Goal: Task Accomplishment & Management: Use online tool/utility

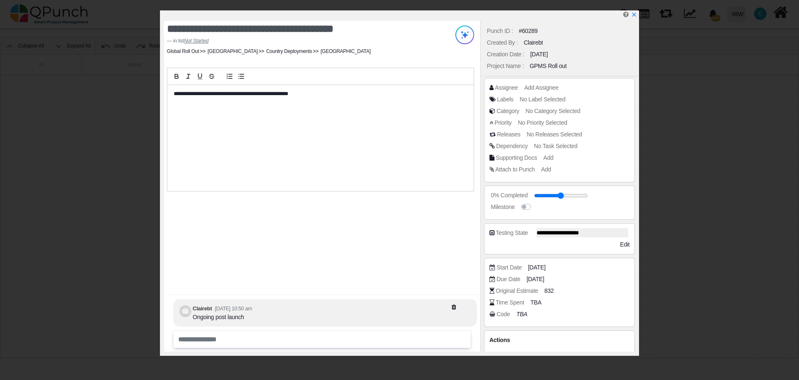
scroll to position [0, 19693]
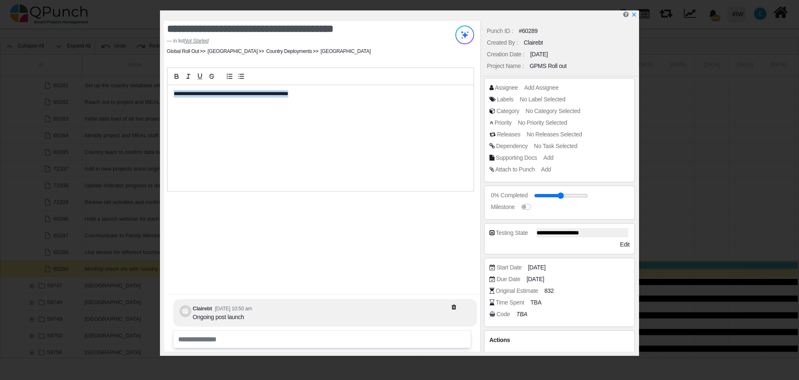
drag, startPoint x: 313, startPoint y: 93, endPoint x: 166, endPoint y: 94, distance: 147.5
click at [166, 94] on div "**********" at bounding box center [321, 130] width 320 height 125
copy p "**********"
click at [636, 16] on icon "x" at bounding box center [633, 15] width 7 height 7
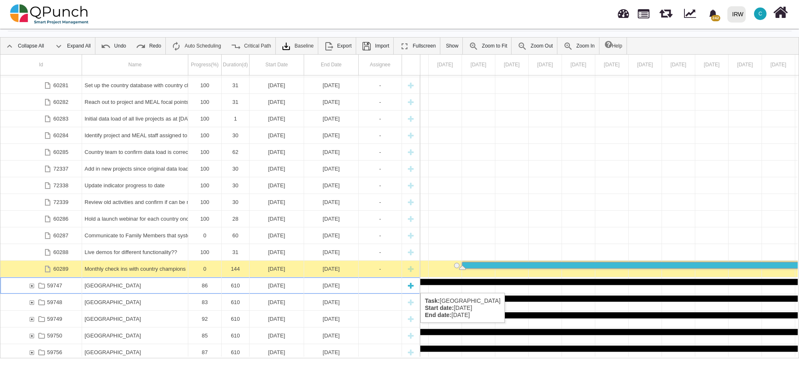
click at [32, 284] on div "59747" at bounding box center [32, 285] width 8 height 16
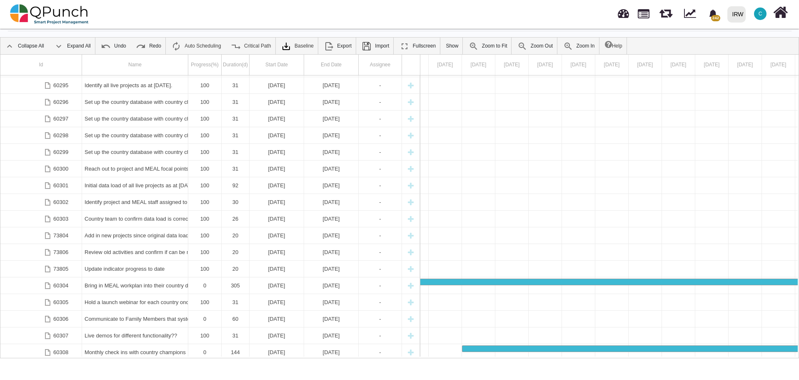
scroll to position [0, 0]
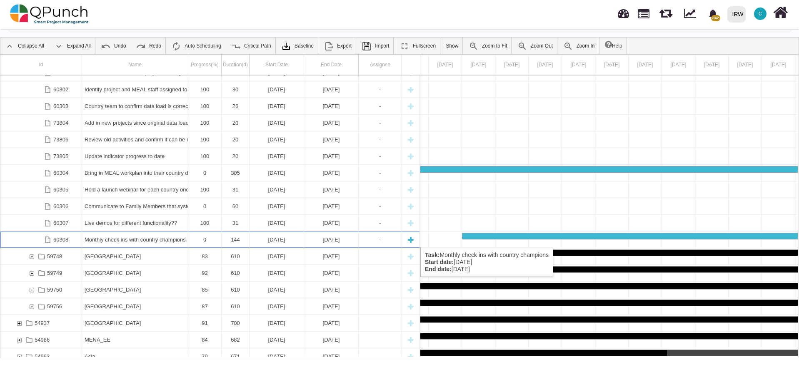
click at [135, 238] on div "Monthly check ins with country champions" at bounding box center [135, 239] width 101 height 16
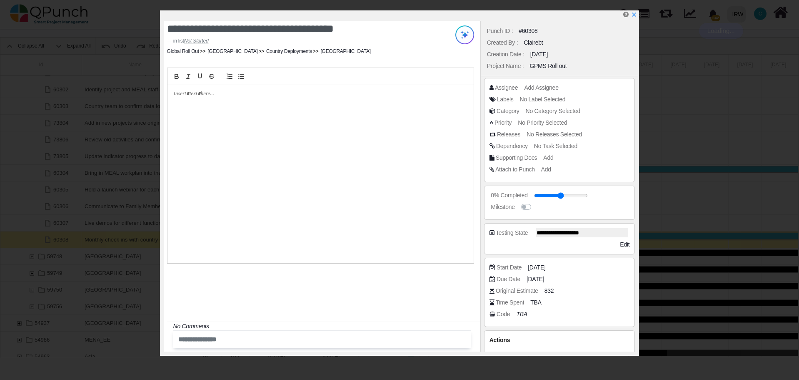
click at [209, 106] on div at bounding box center [321, 174] width 306 height 178
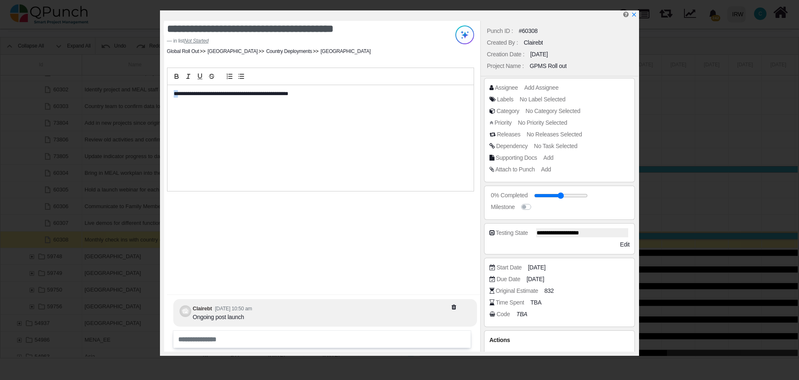
drag, startPoint x: 178, startPoint y: 93, endPoint x: 171, endPoint y: 93, distance: 7.5
click at [171, 93] on div "**********" at bounding box center [321, 138] width 306 height 106
drag, startPoint x: 299, startPoint y: 95, endPoint x: 219, endPoint y: 93, distance: 80.0
click at [219, 93] on p "**********" at bounding box center [319, 94] width 290 height 8
click at [363, 320] on div at bounding box center [362, 313] width 220 height 18
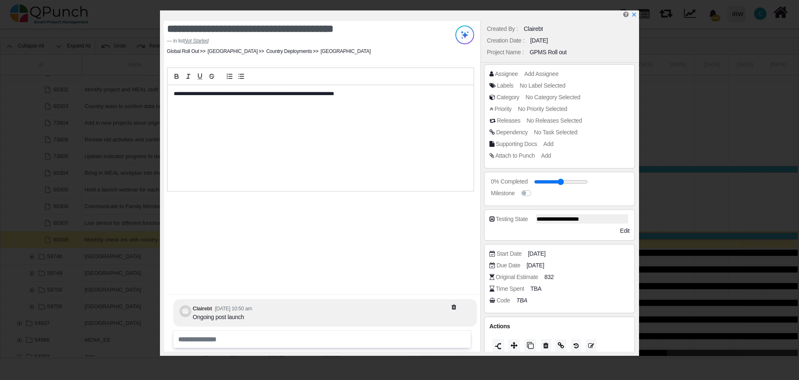
scroll to position [20, 0]
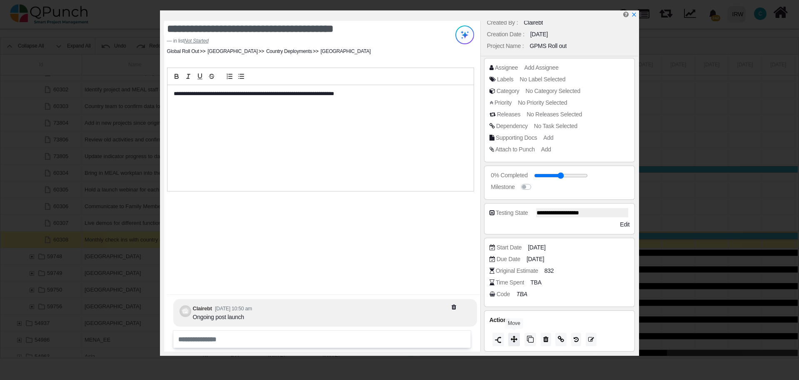
click at [515, 339] on icon at bounding box center [514, 338] width 7 height 7
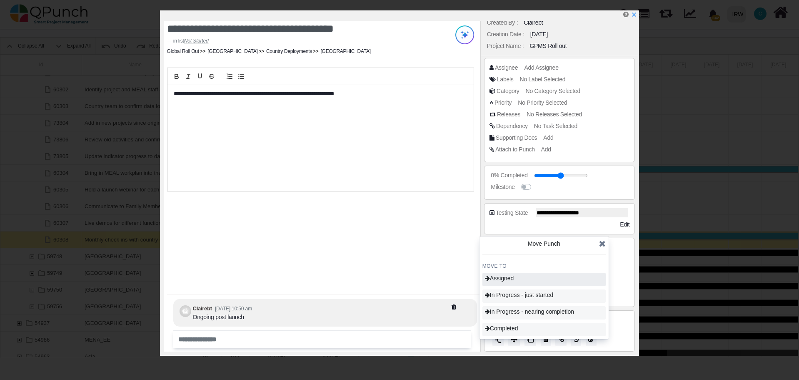
click at [510, 277] on span "Assigned" at bounding box center [499, 278] width 29 height 7
type input "**"
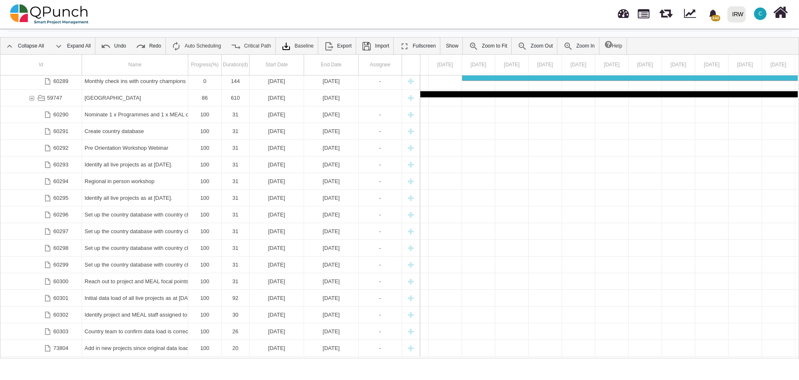
scroll to position [907, 0]
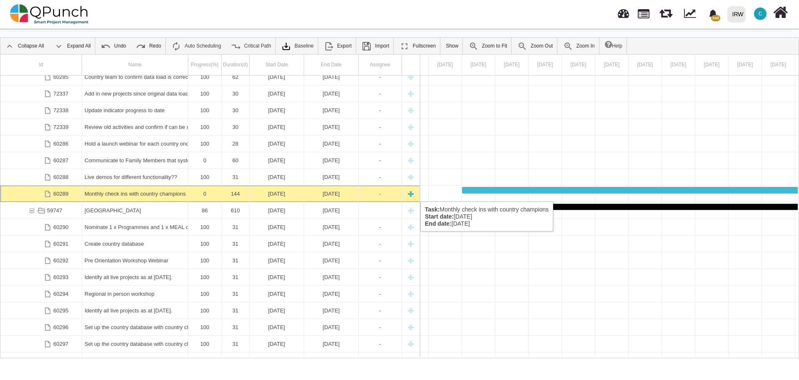
click at [118, 193] on div "Monthly check ins with country champions" at bounding box center [135, 193] width 101 height 16
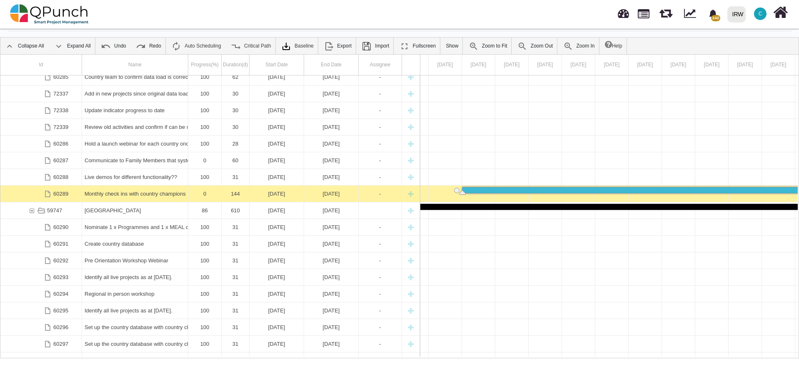
click at [118, 193] on div "Monthly check ins with country champions" at bounding box center [135, 193] width 101 height 16
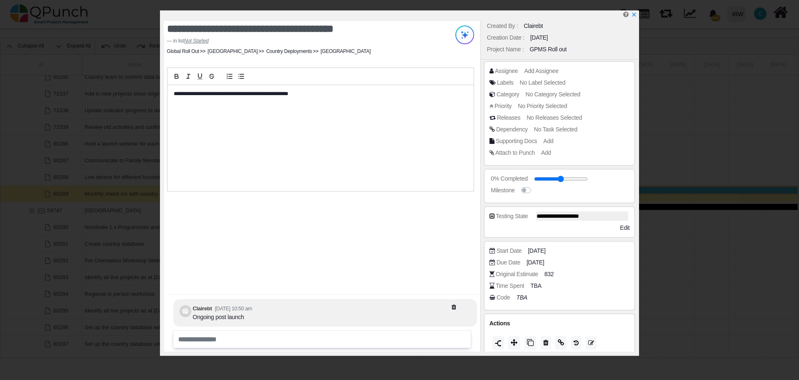
scroll to position [20, 0]
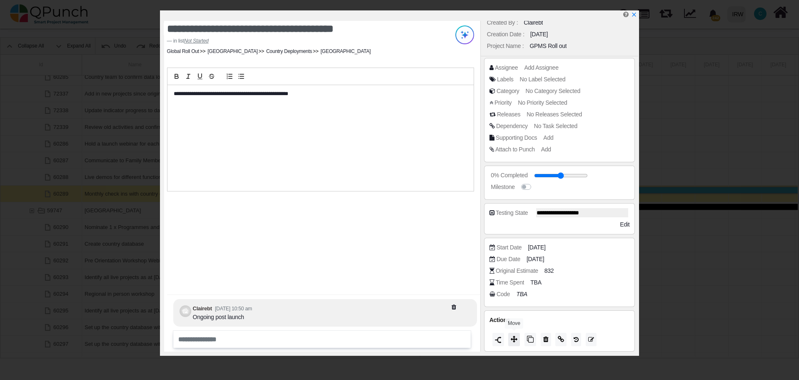
click at [512, 338] on icon at bounding box center [514, 338] width 7 height 7
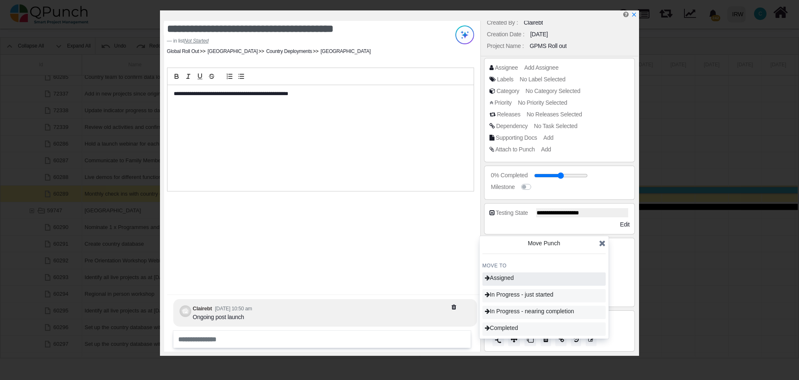
click at [508, 275] on span "Assigned" at bounding box center [499, 277] width 29 height 7
type input "**"
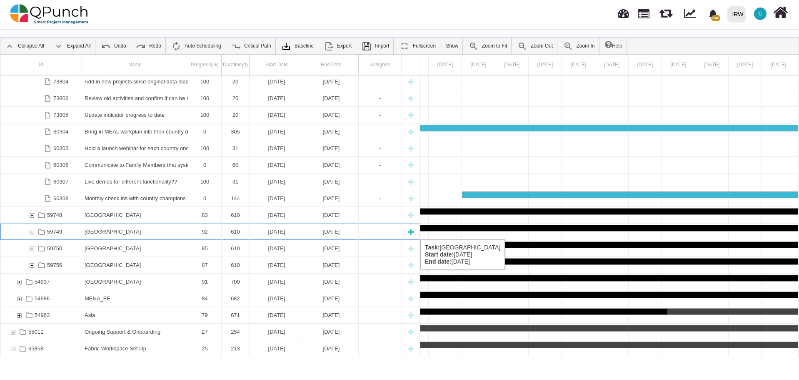
click at [33, 231] on div "59749" at bounding box center [32, 231] width 8 height 16
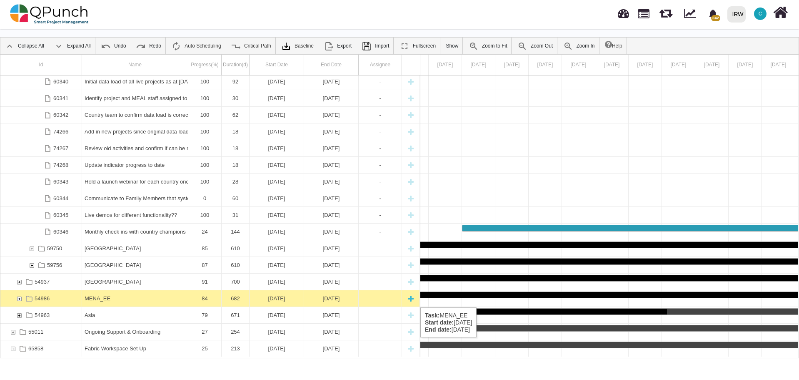
click at [19, 299] on div "54986" at bounding box center [19, 298] width 8 height 16
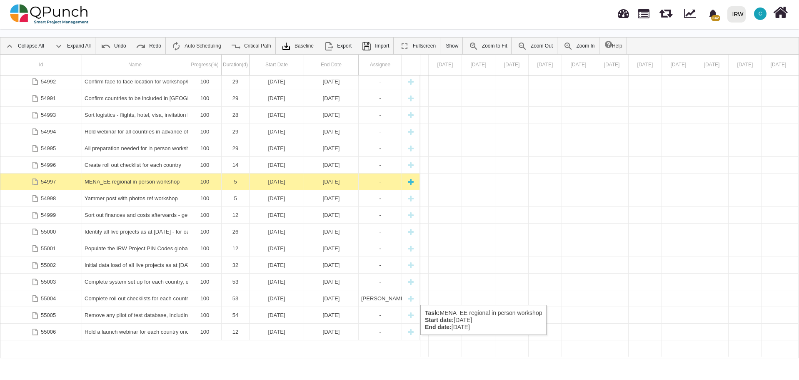
scroll to position [1973, 0]
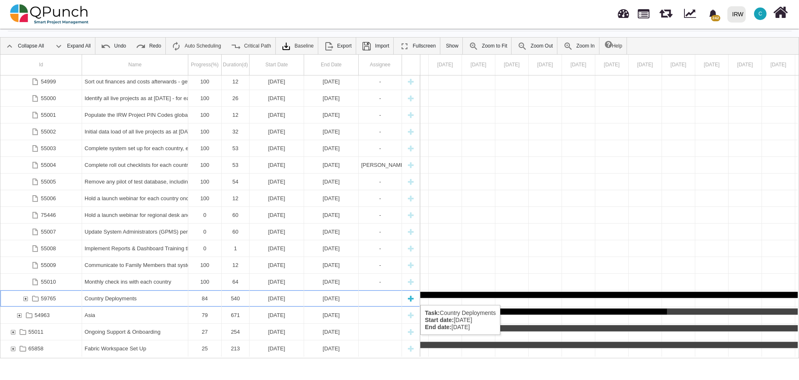
click at [24, 296] on div "59765" at bounding box center [26, 298] width 8 height 16
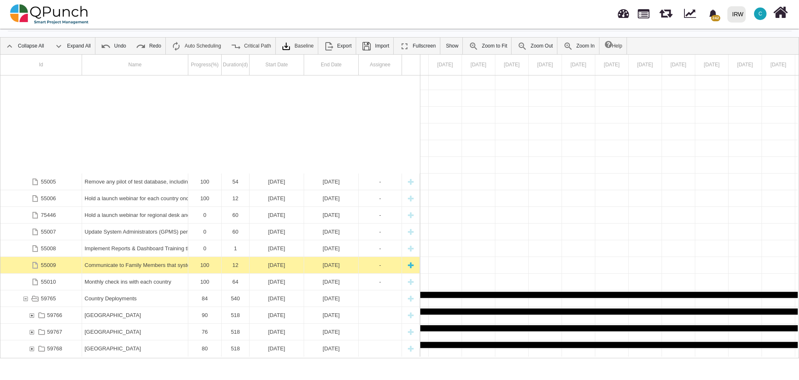
scroll to position [2252, 0]
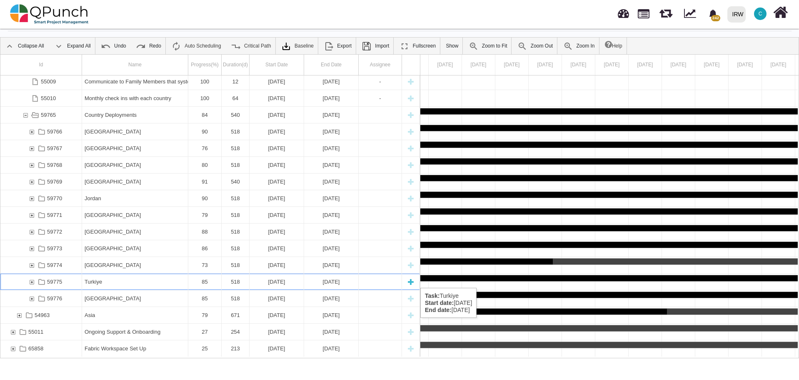
click at [31, 279] on div "59775" at bounding box center [32, 281] width 8 height 16
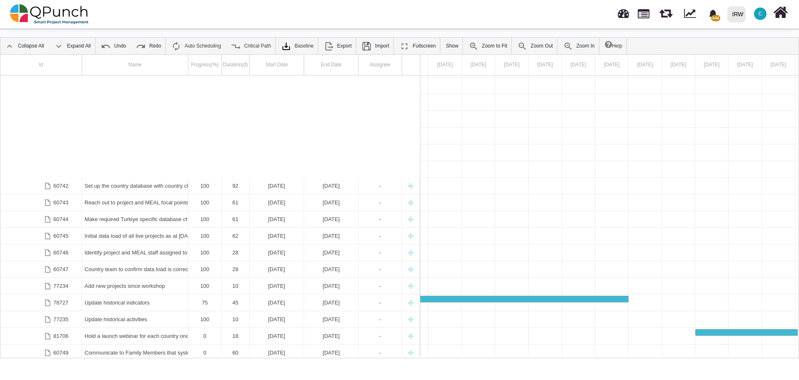
scroll to position [2619, 0]
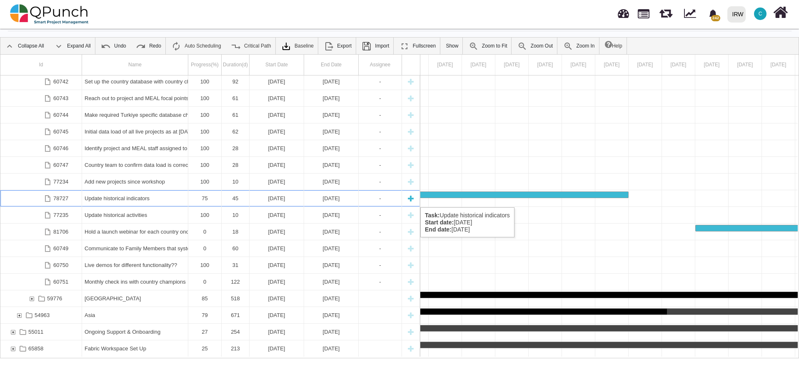
click at [133, 199] on div "Update historical indicators" at bounding box center [135, 198] width 101 height 16
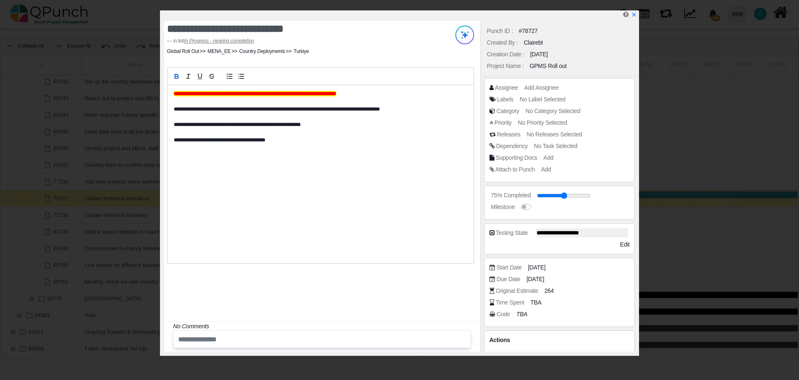
scroll to position [20, 0]
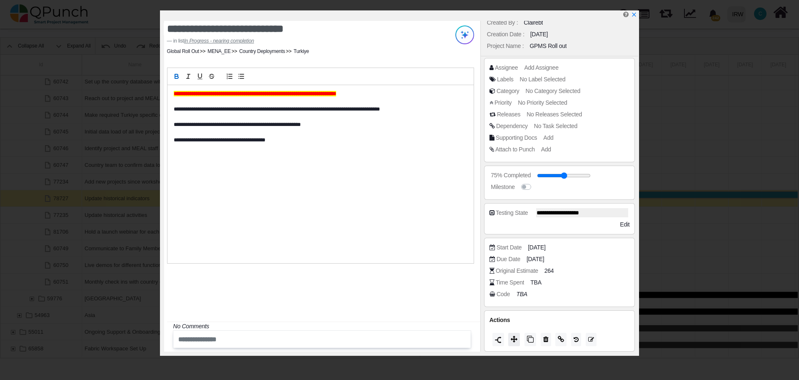
click at [514, 339] on icon at bounding box center [514, 338] width 7 height 7
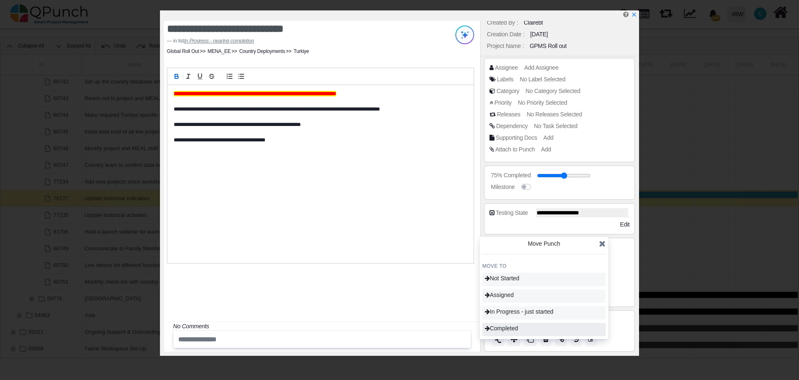
click at [515, 329] on span "Completed" at bounding box center [501, 328] width 33 height 7
type input "***"
